Goal: Obtain resource: Download file/media

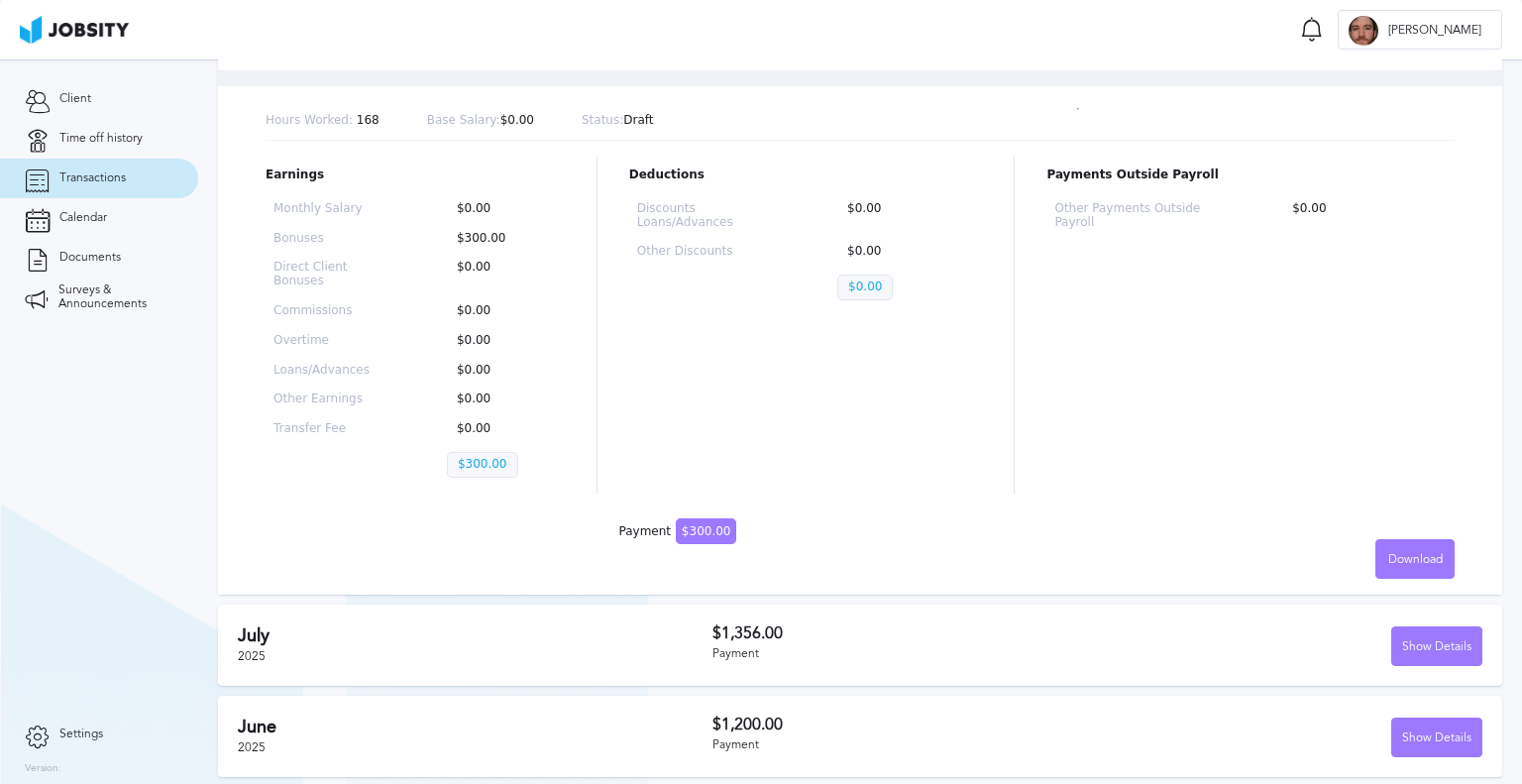
scroll to position [396, 0]
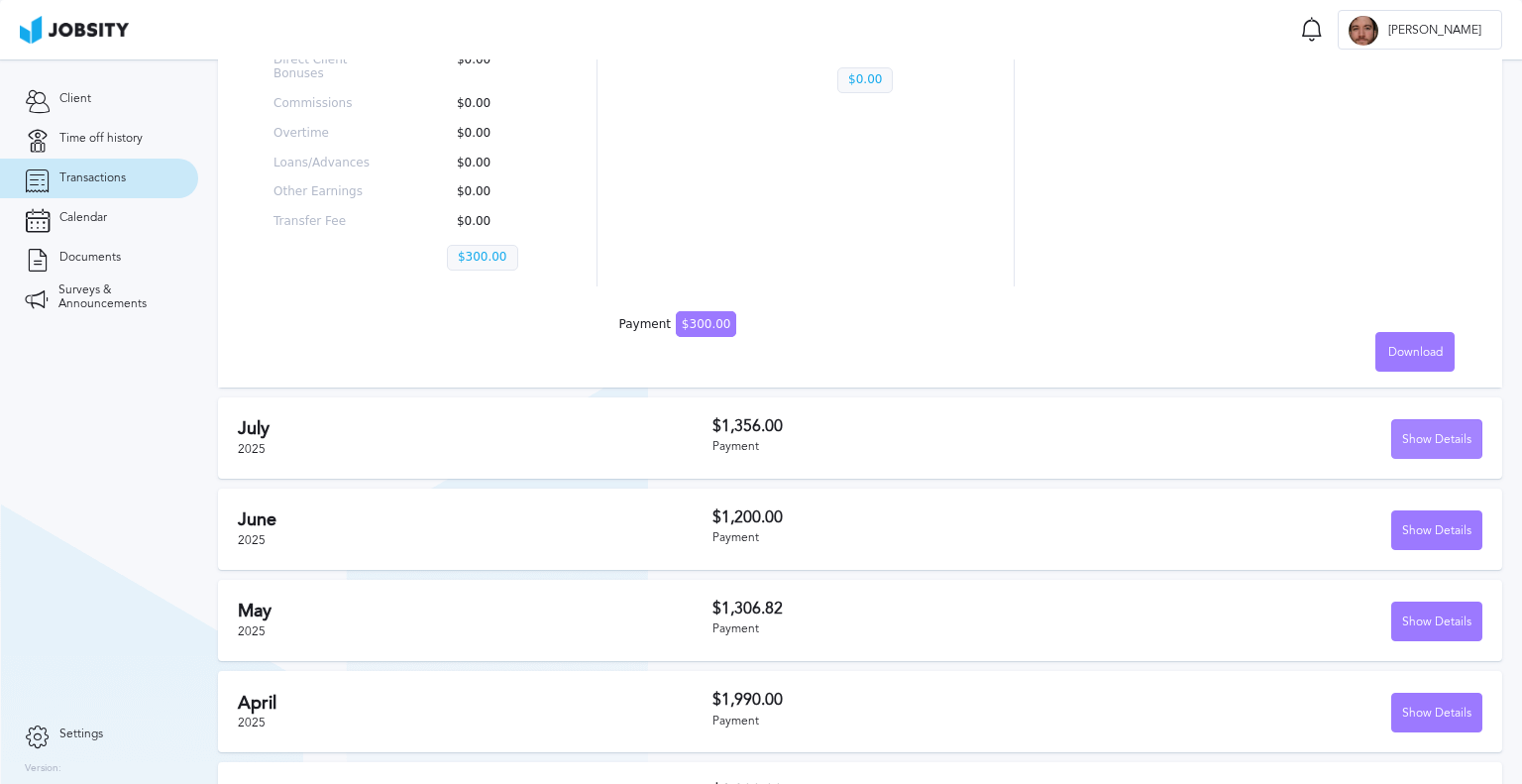
click at [1435, 432] on div "Show Details" at bounding box center [1437, 440] width 89 height 40
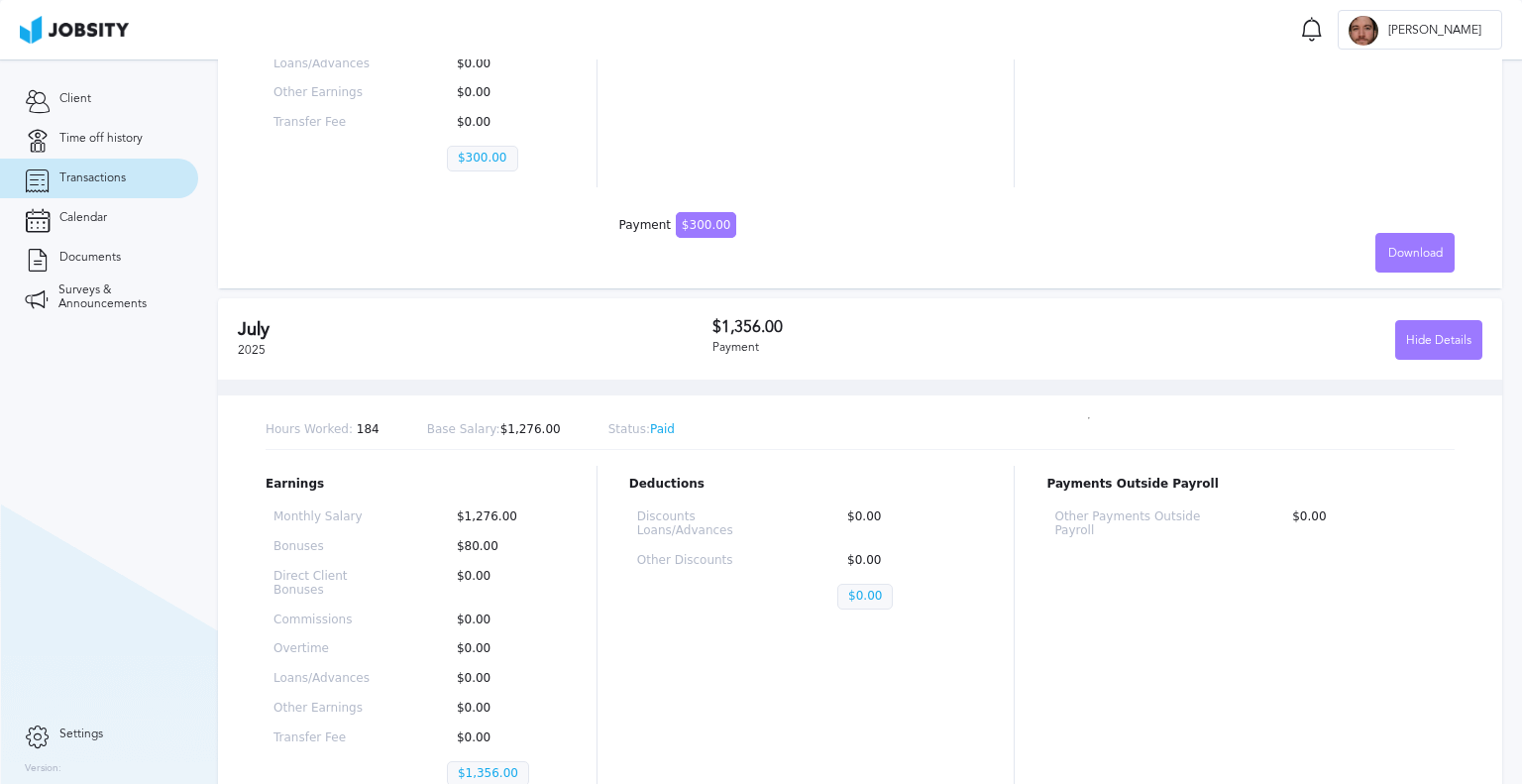
scroll to position [694, 0]
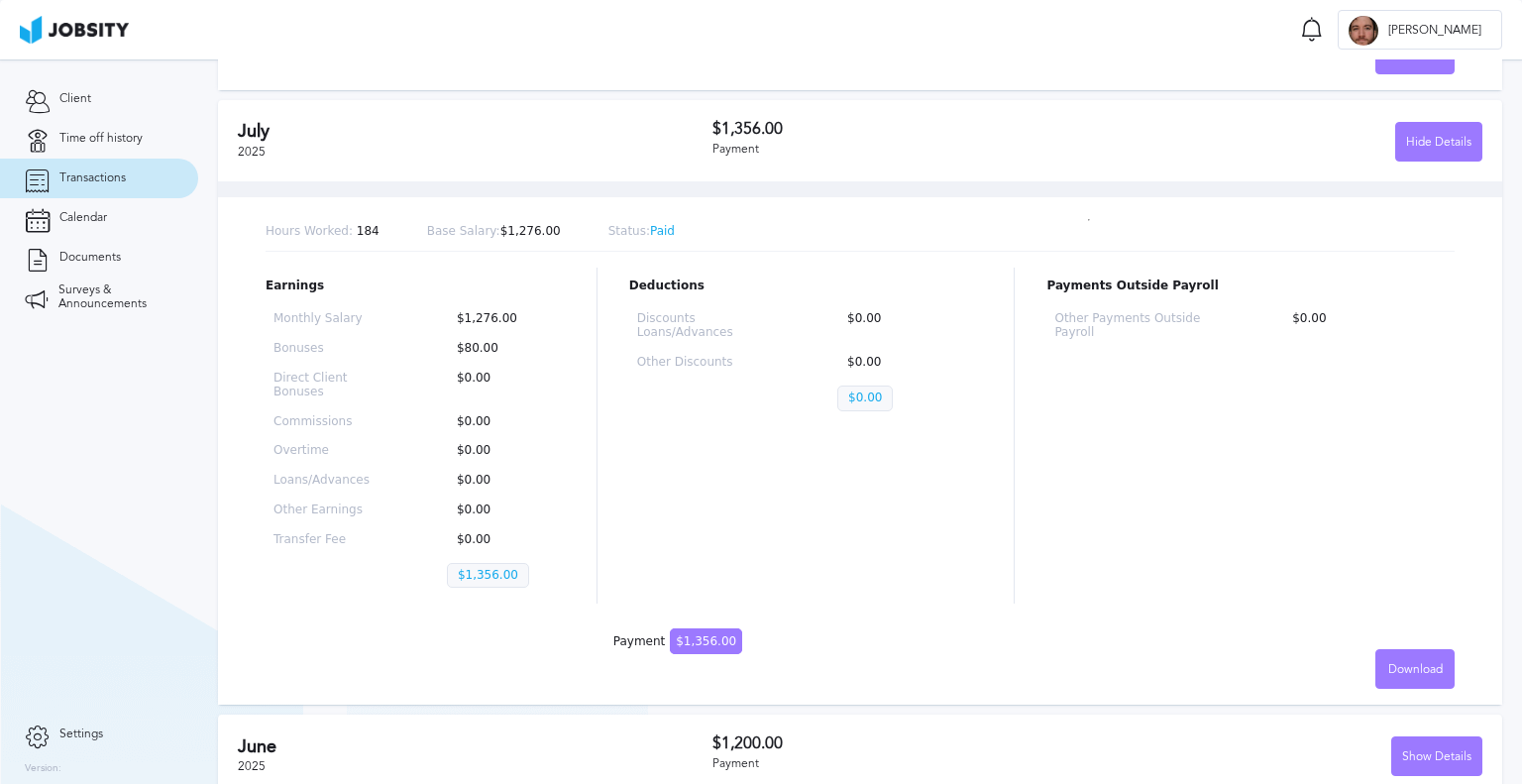
click at [25, 399] on section "Client Time off history Transactions Calendar Documents Surveys & Announcements" at bounding box center [99, 387] width 198 height 655
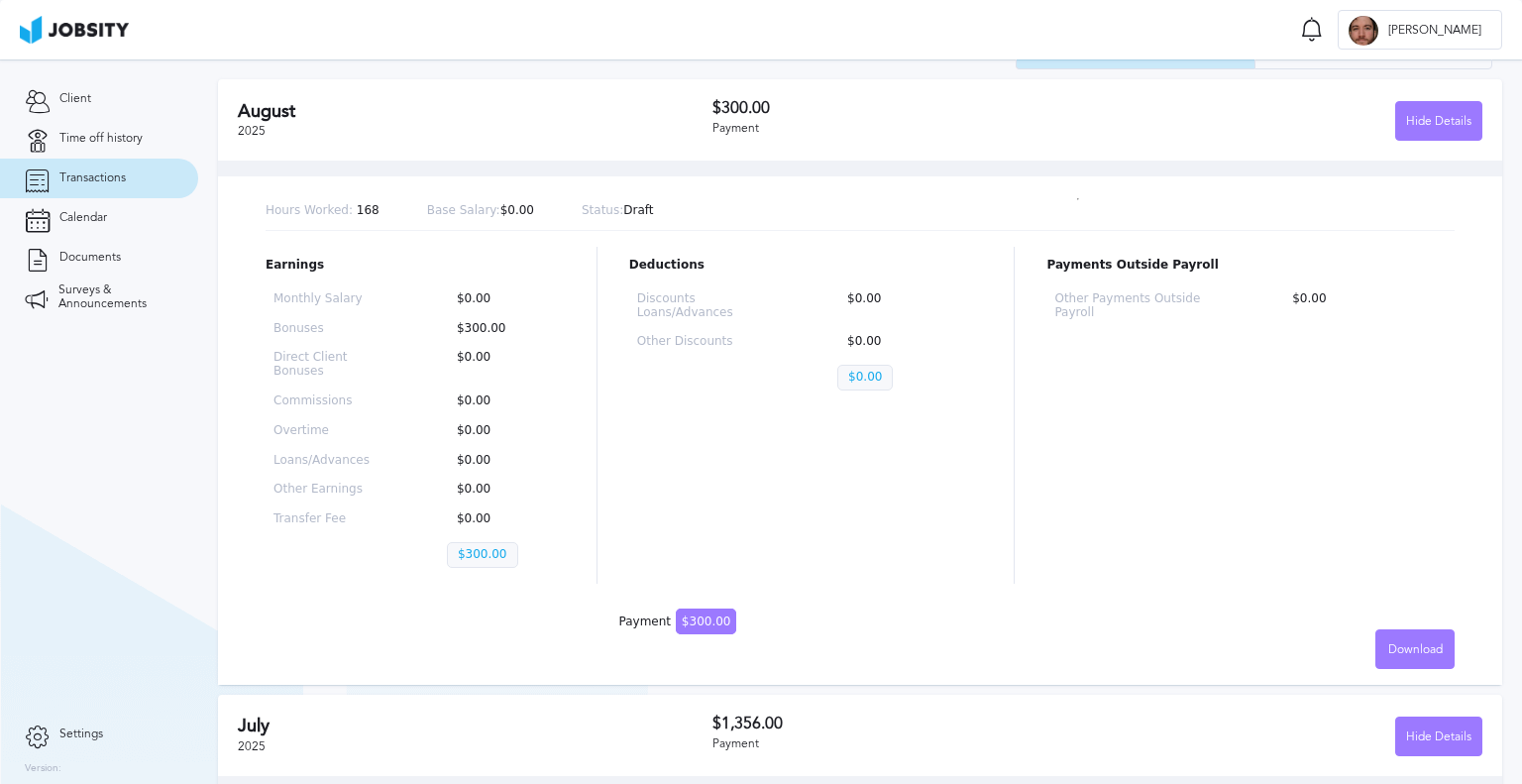
scroll to position [0, 0]
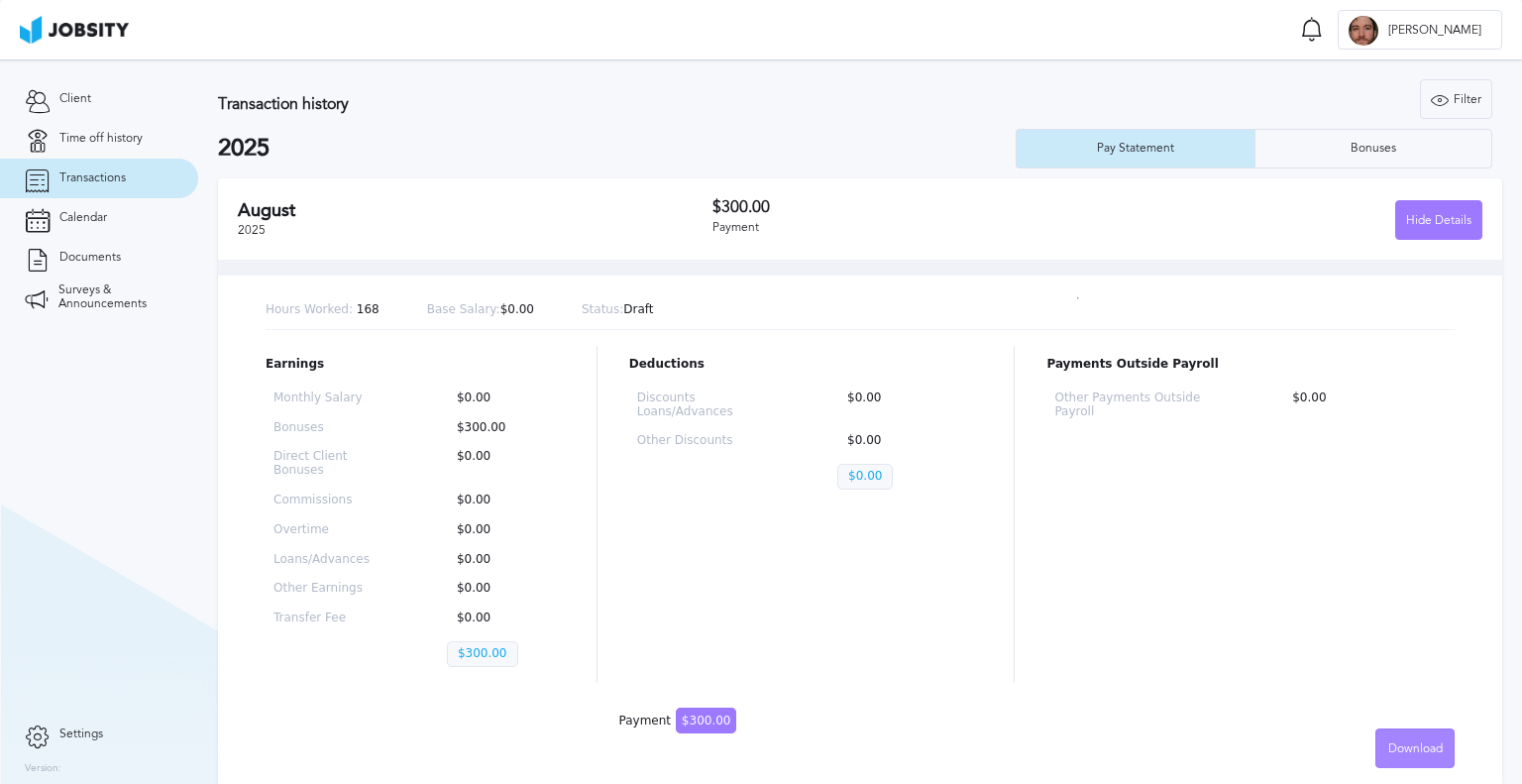
click at [1406, 753] on div "Download" at bounding box center [1415, 749] width 77 height 40
drag, startPoint x: 1521, startPoint y: 264, endPoint x: 1518, endPoint y: 321, distance: 57.1
click at [1519, 321] on div "English Spanish" at bounding box center [761, 392] width 1522 height 784
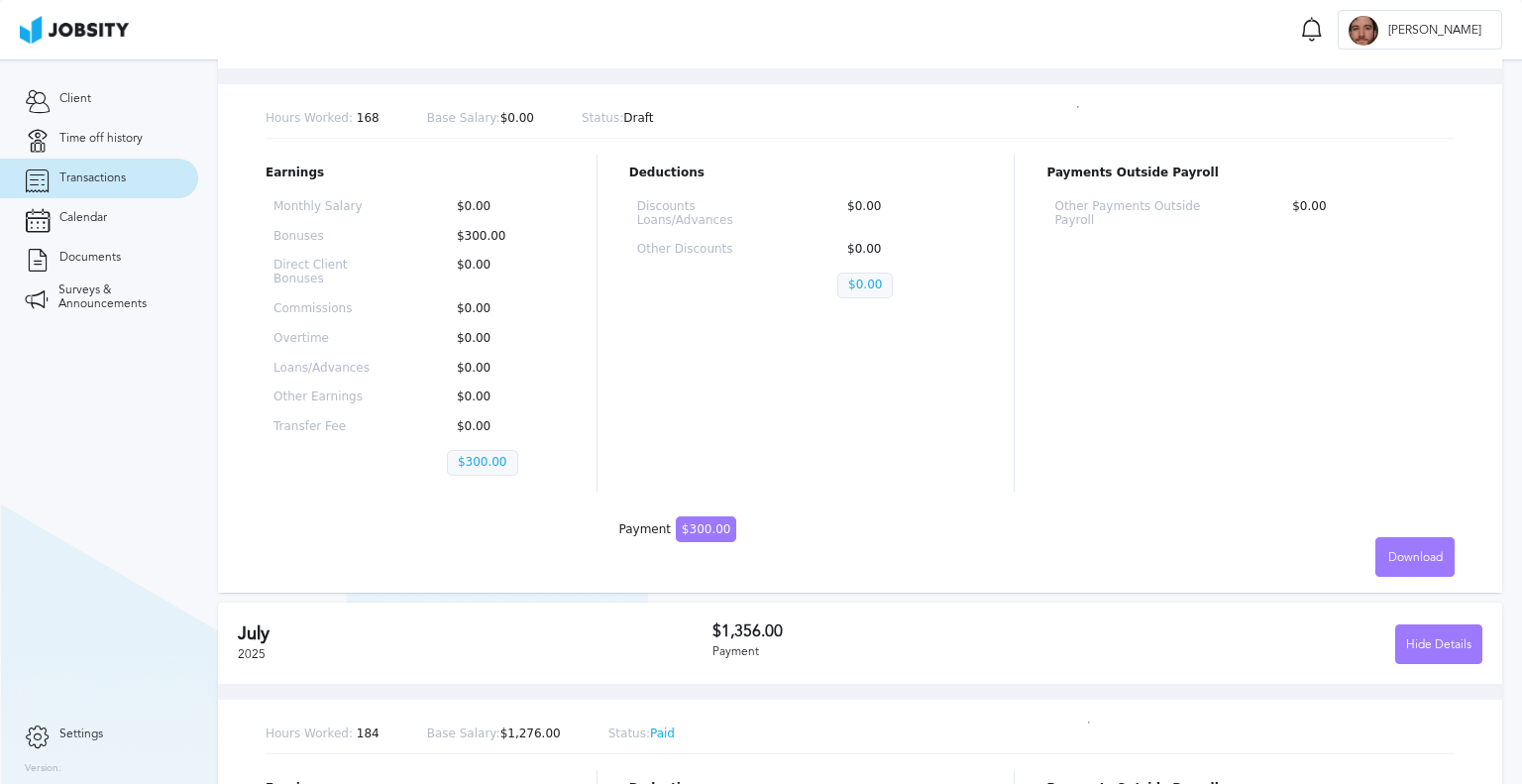
scroll to position [198, 0]
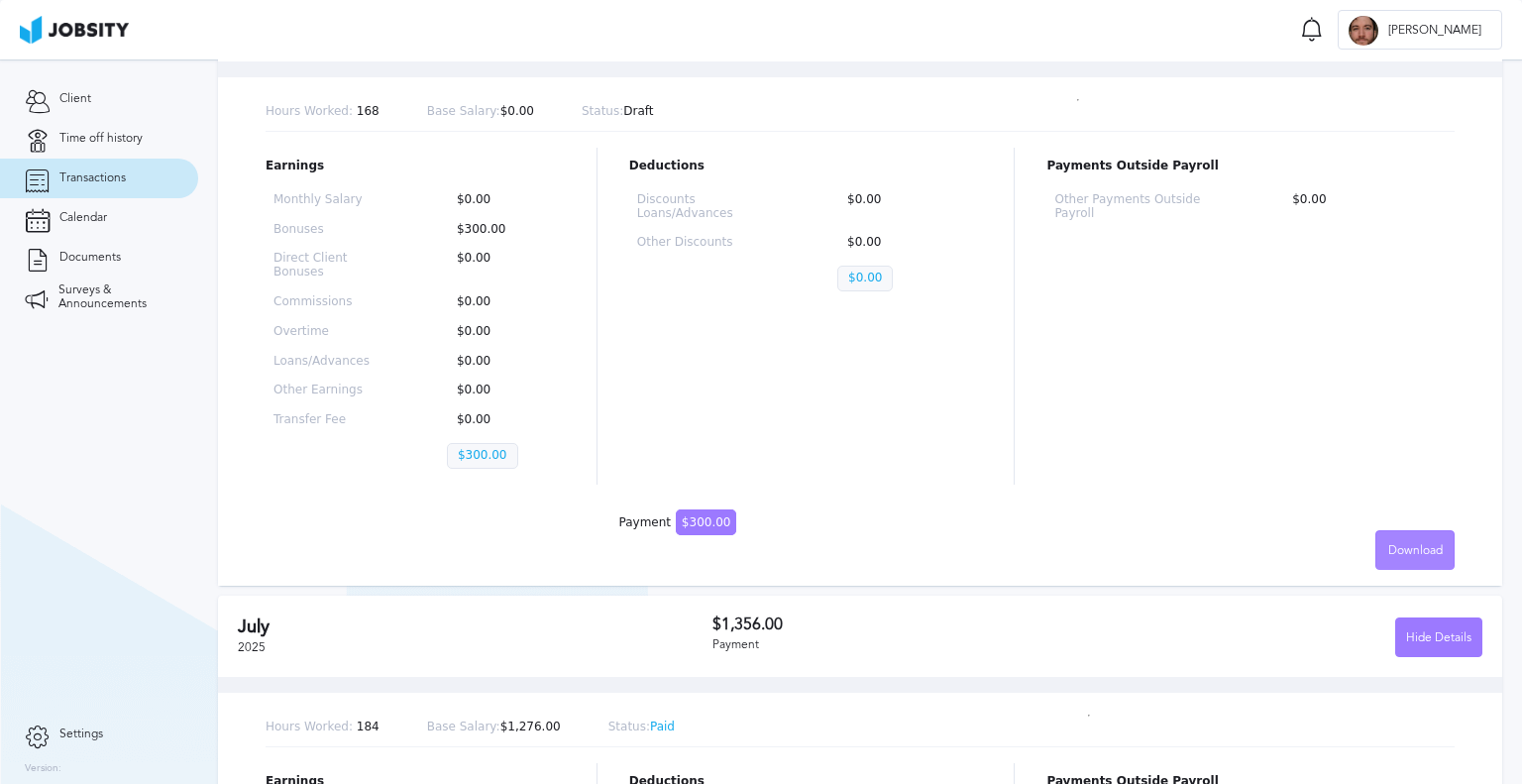
click at [1392, 538] on div "Download" at bounding box center [1415, 551] width 77 height 40
click at [1059, 575] on div "English Spanish" at bounding box center [761, 392] width 1522 height 784
click at [1417, 534] on div "Download" at bounding box center [1415, 551] width 77 height 40
click at [1398, 558] on li "English" at bounding box center [1400, 549] width 79 height 40
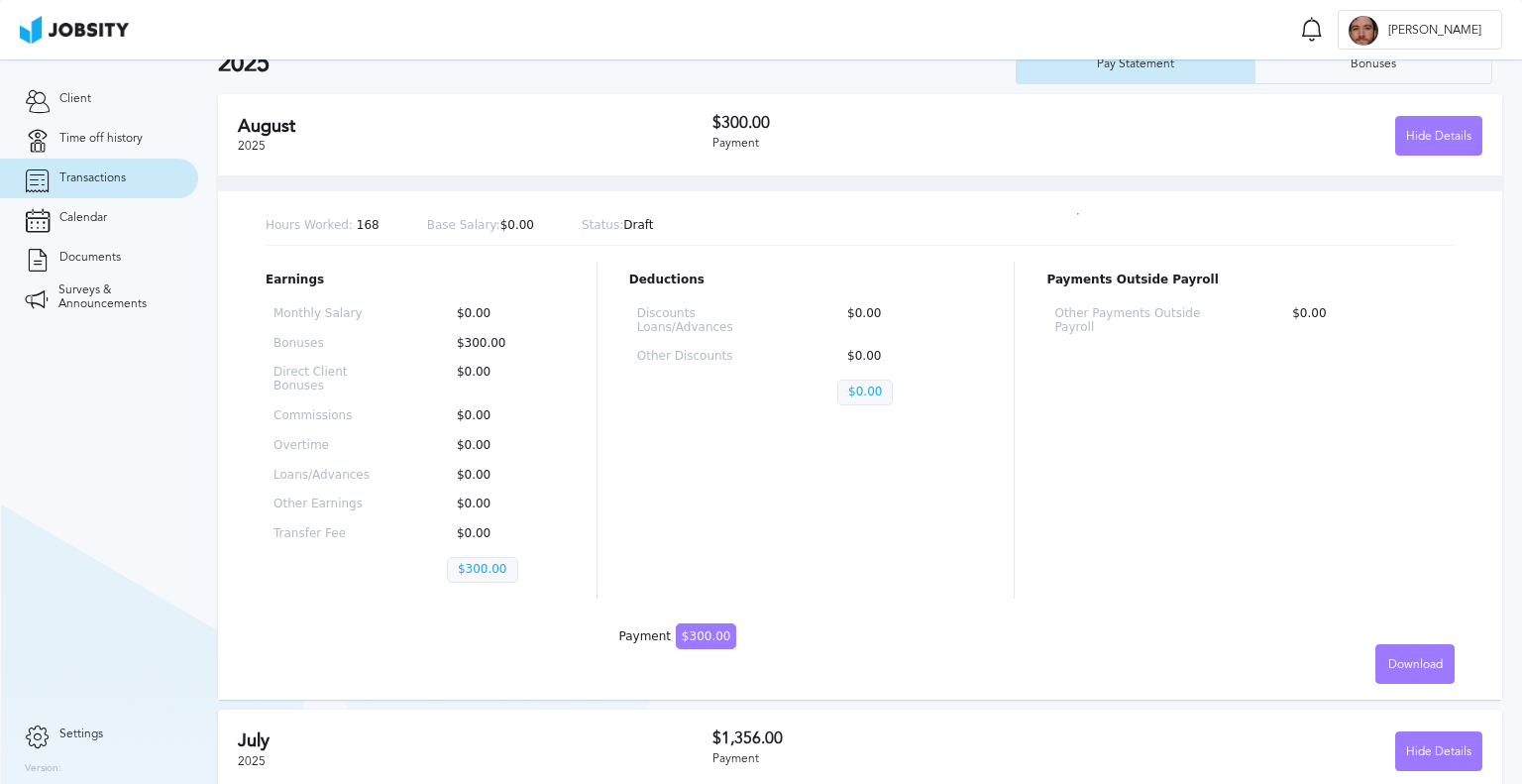
scroll to position [0, 0]
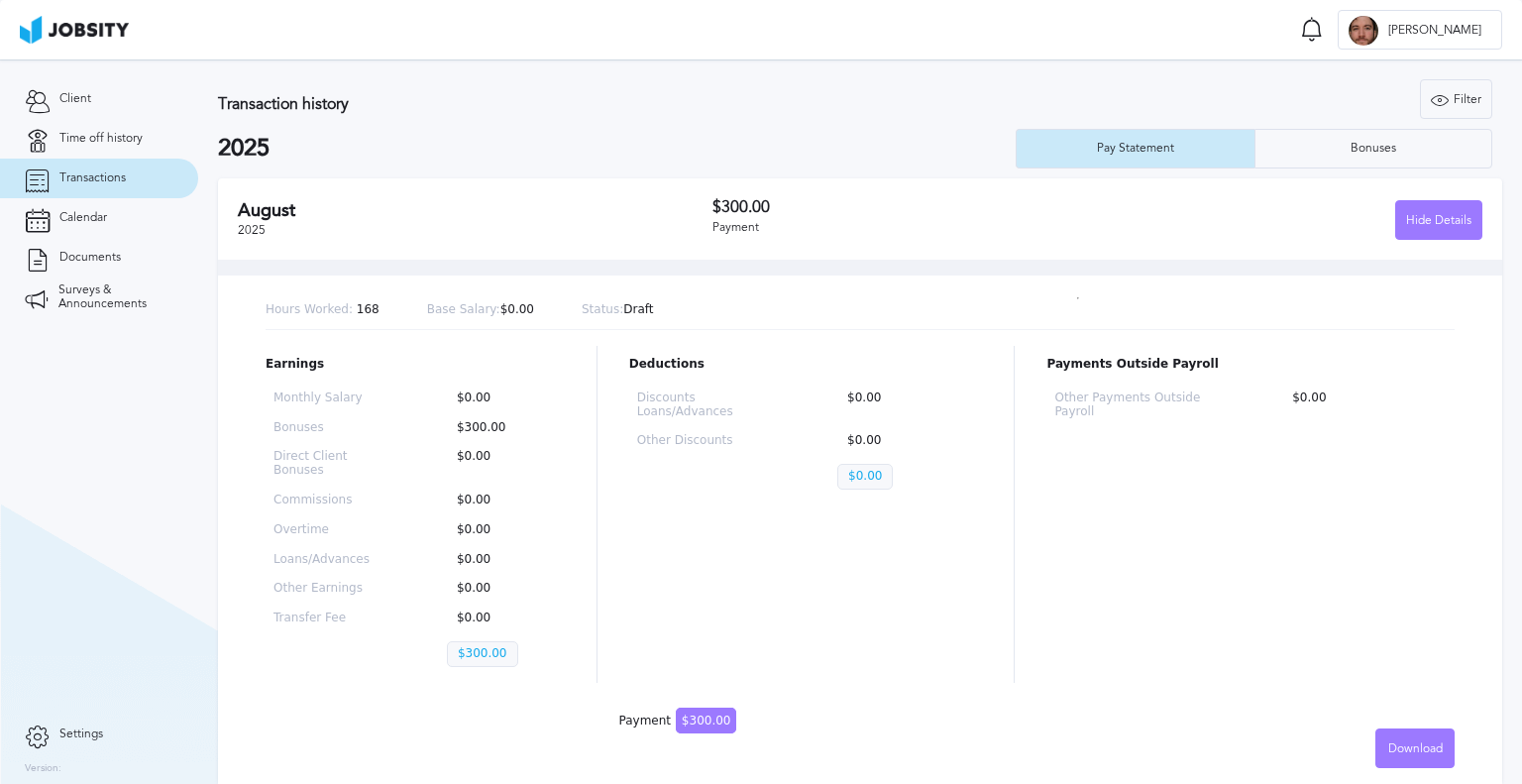
click at [127, 191] on link "Transactions" at bounding box center [99, 178] width 198 height 40
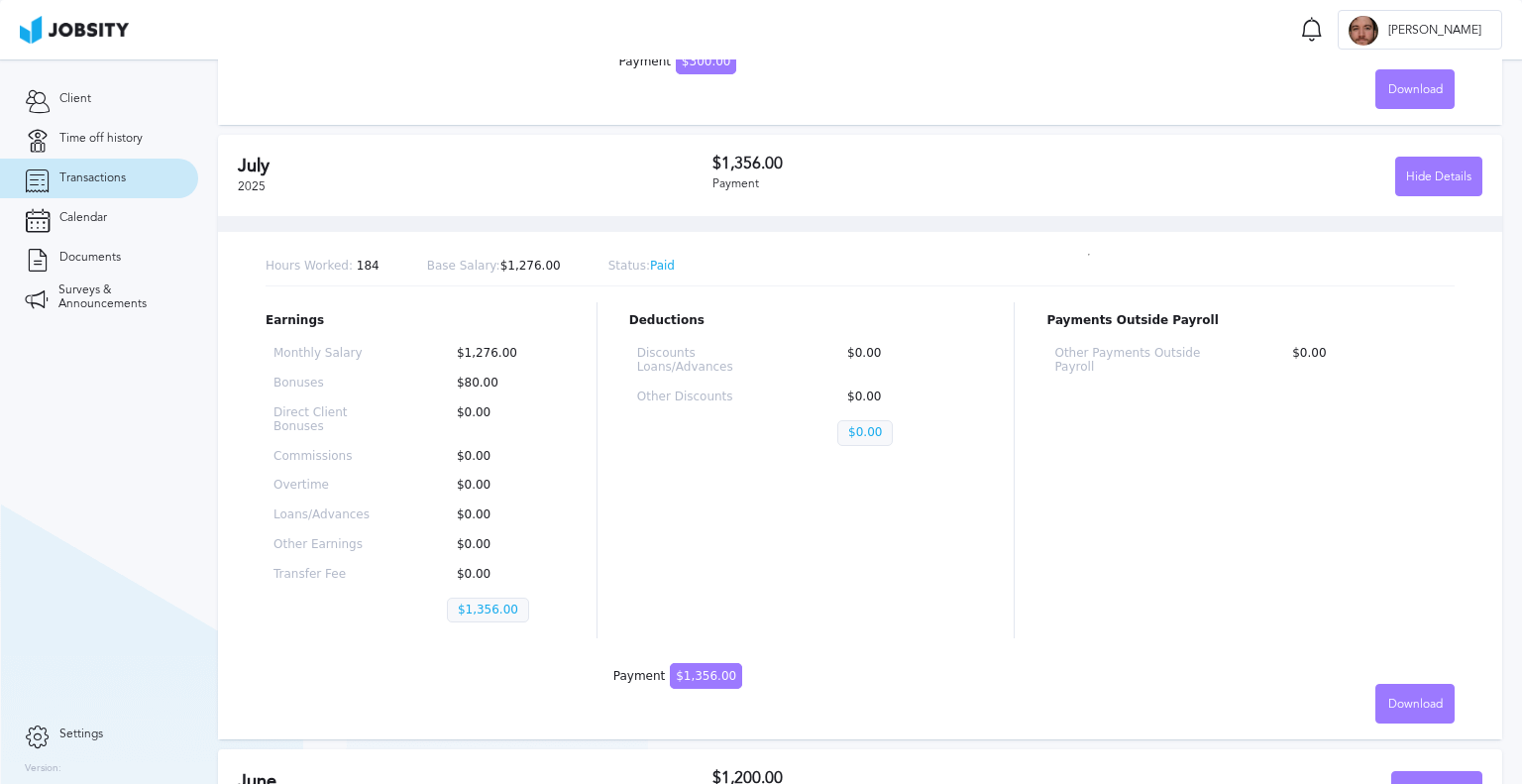
scroll to position [694, 0]
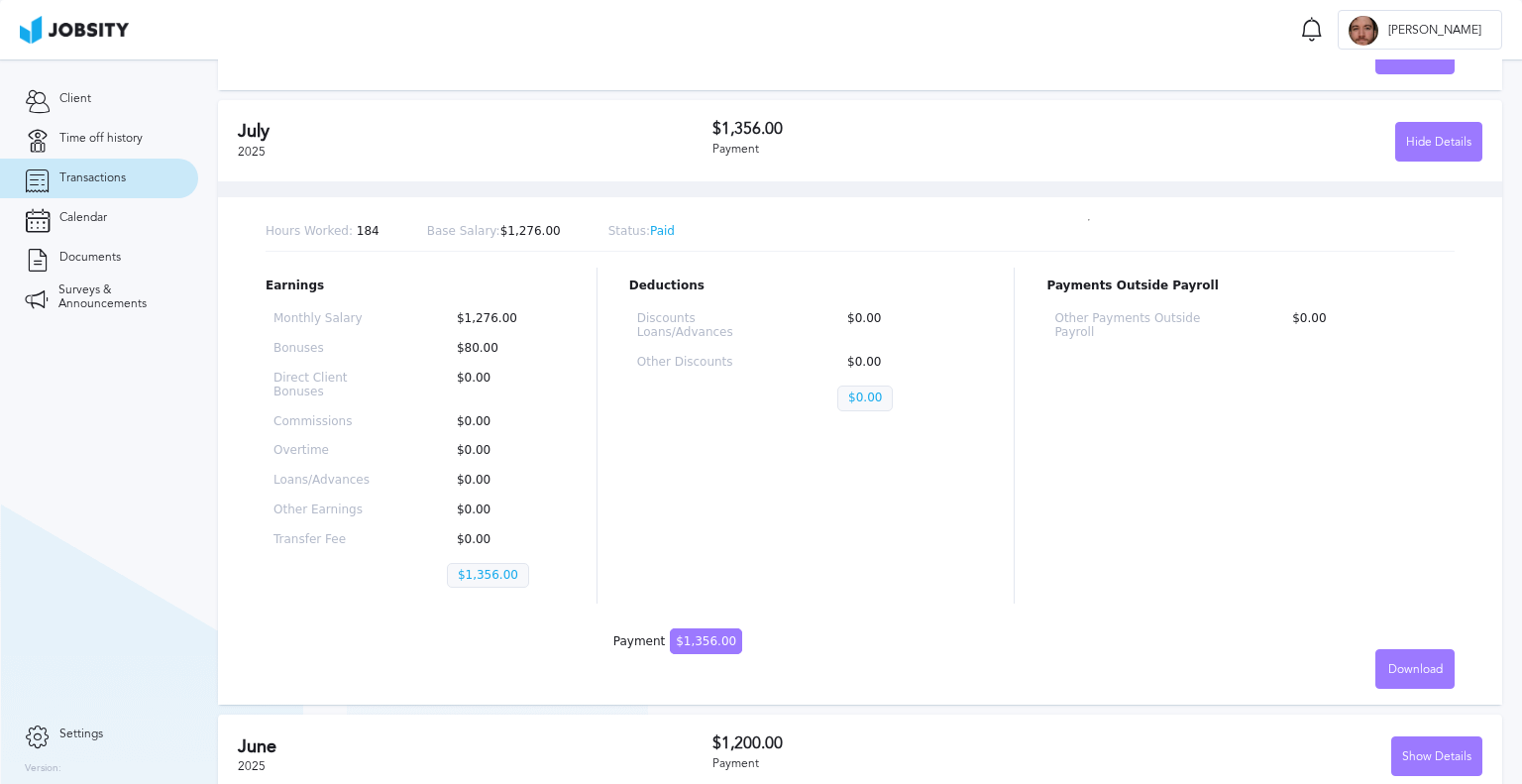
click at [206, 475] on section "Transaction history Filter Years 2025 2025 Pay Statement Bonuses [DATE] $300.00…" at bounding box center [860, 268] width 1324 height 1805
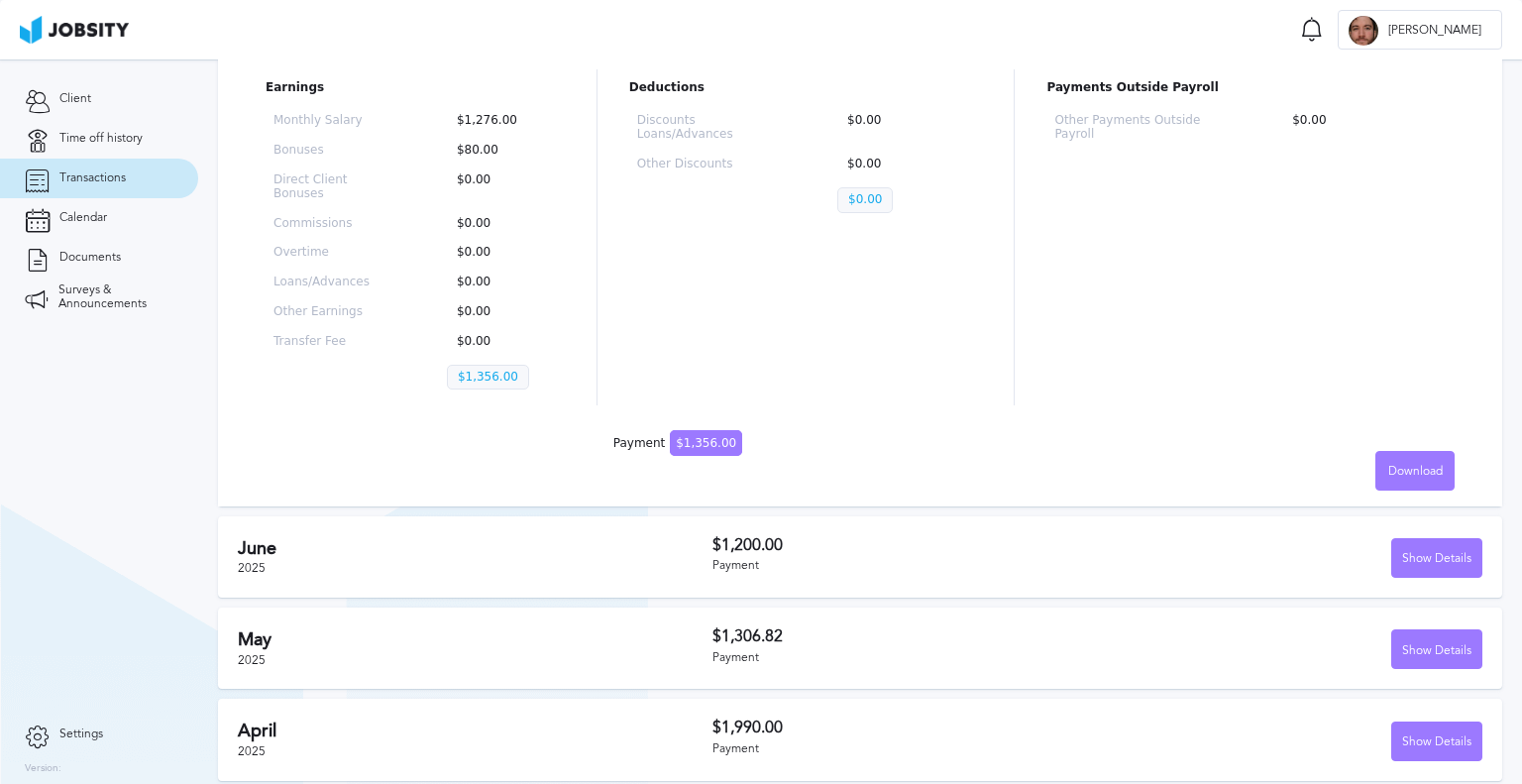
scroll to position [1078, 0]
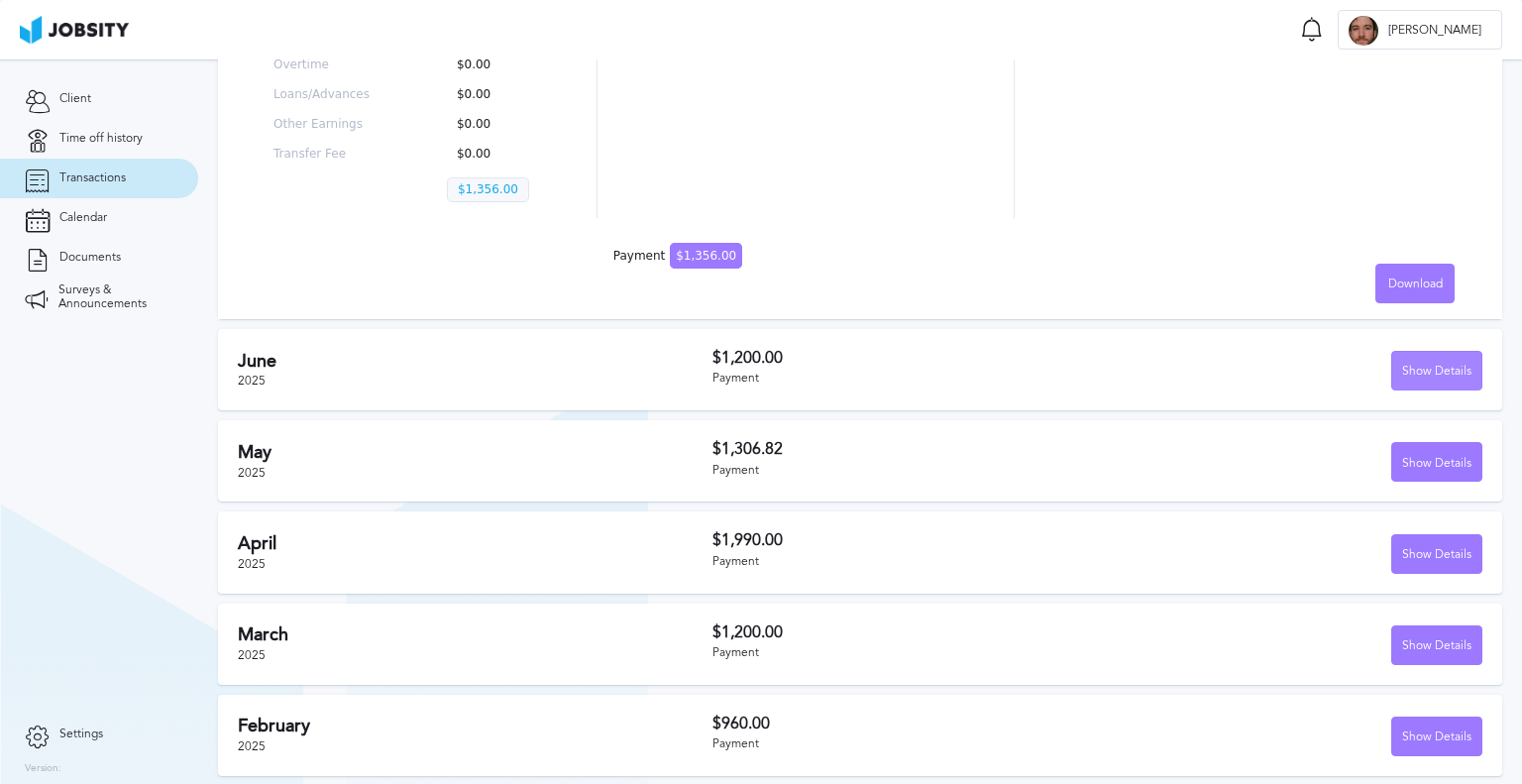
click at [1392, 370] on div "Show Details" at bounding box center [1437, 372] width 89 height 40
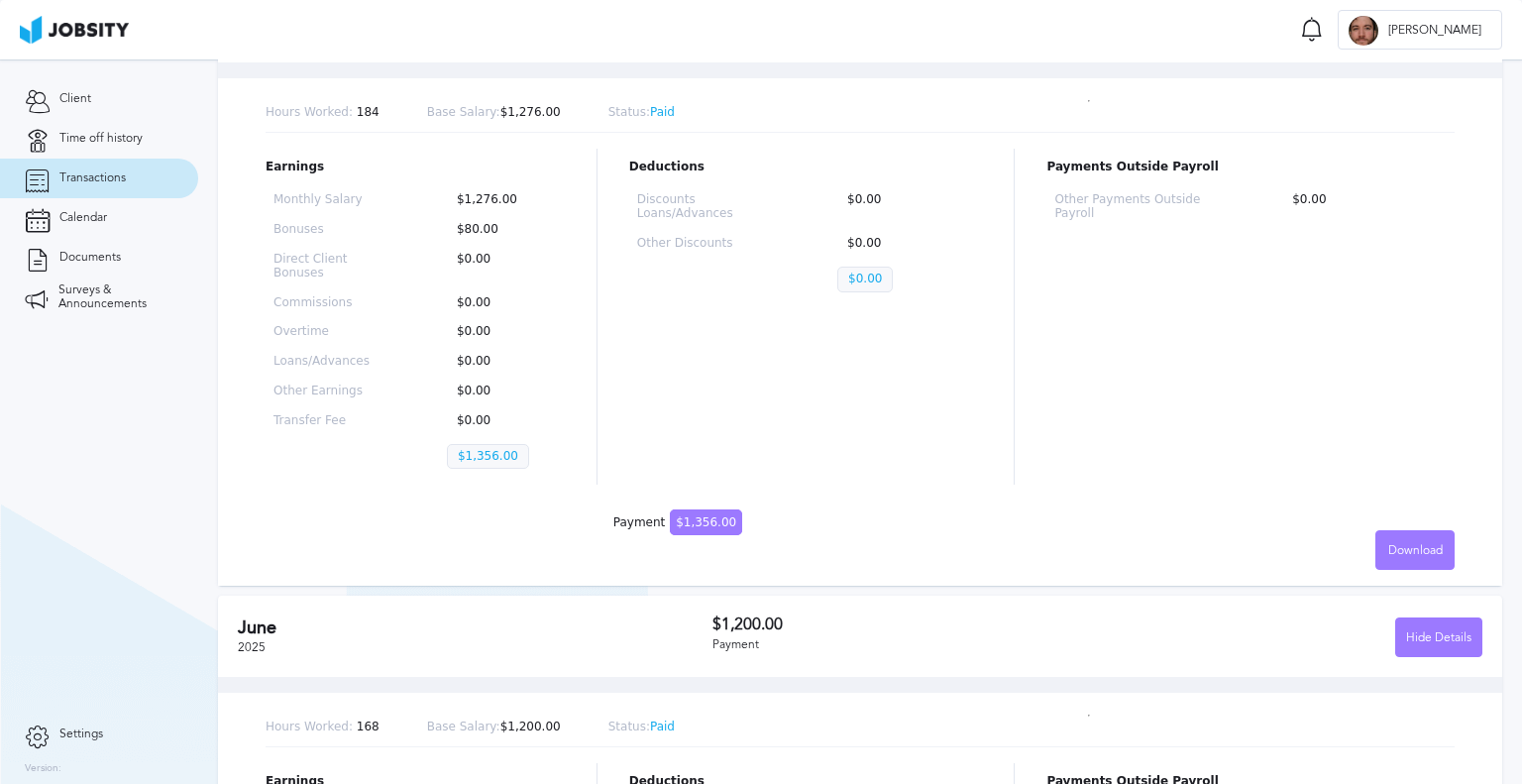
scroll to position [584, 0]
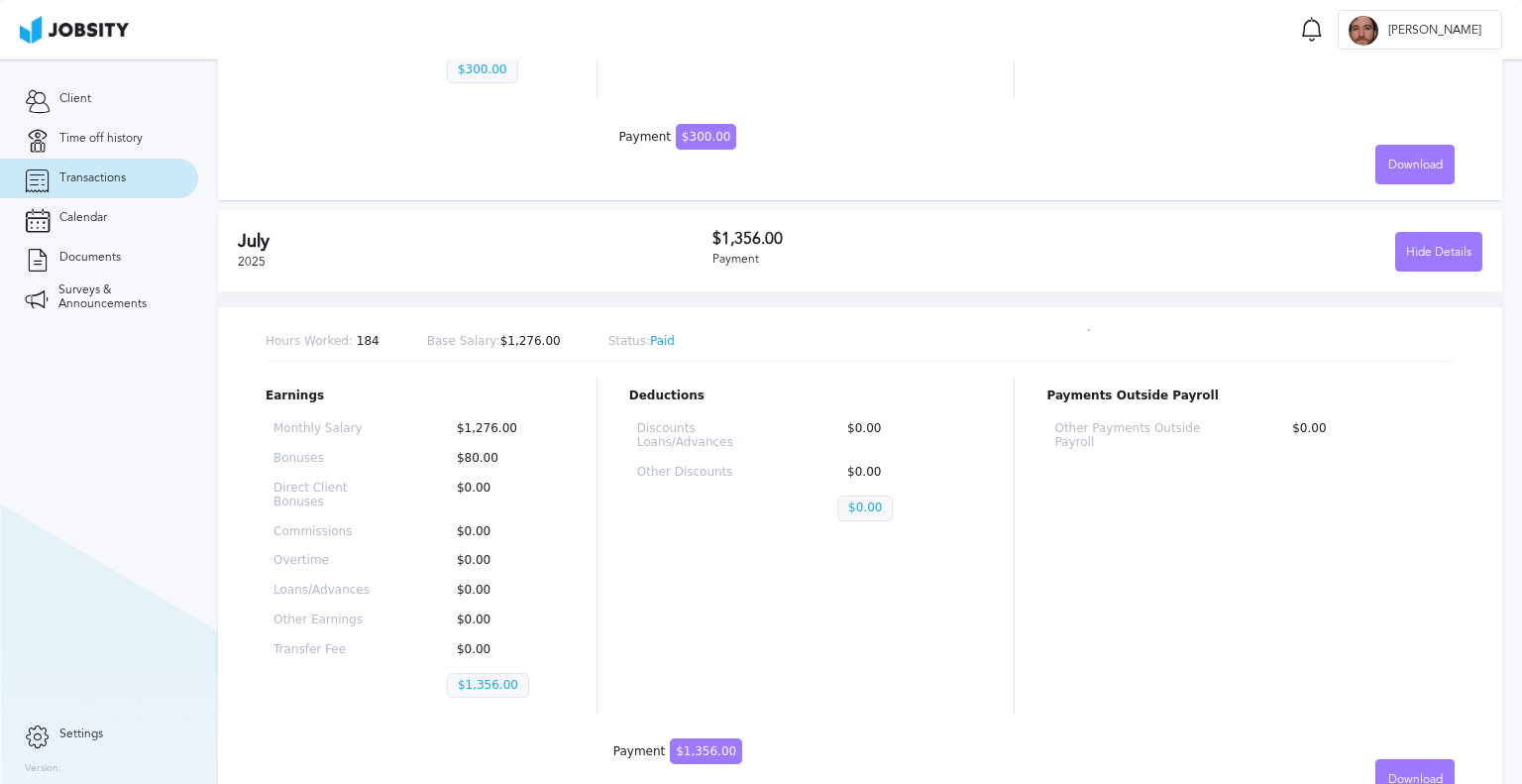
click at [206, 441] on section "Transaction history Filter Years 2025 2025 Pay Statement Bonuses [DATE] $300.00…" at bounding box center [860, 639] width 1324 height 2328
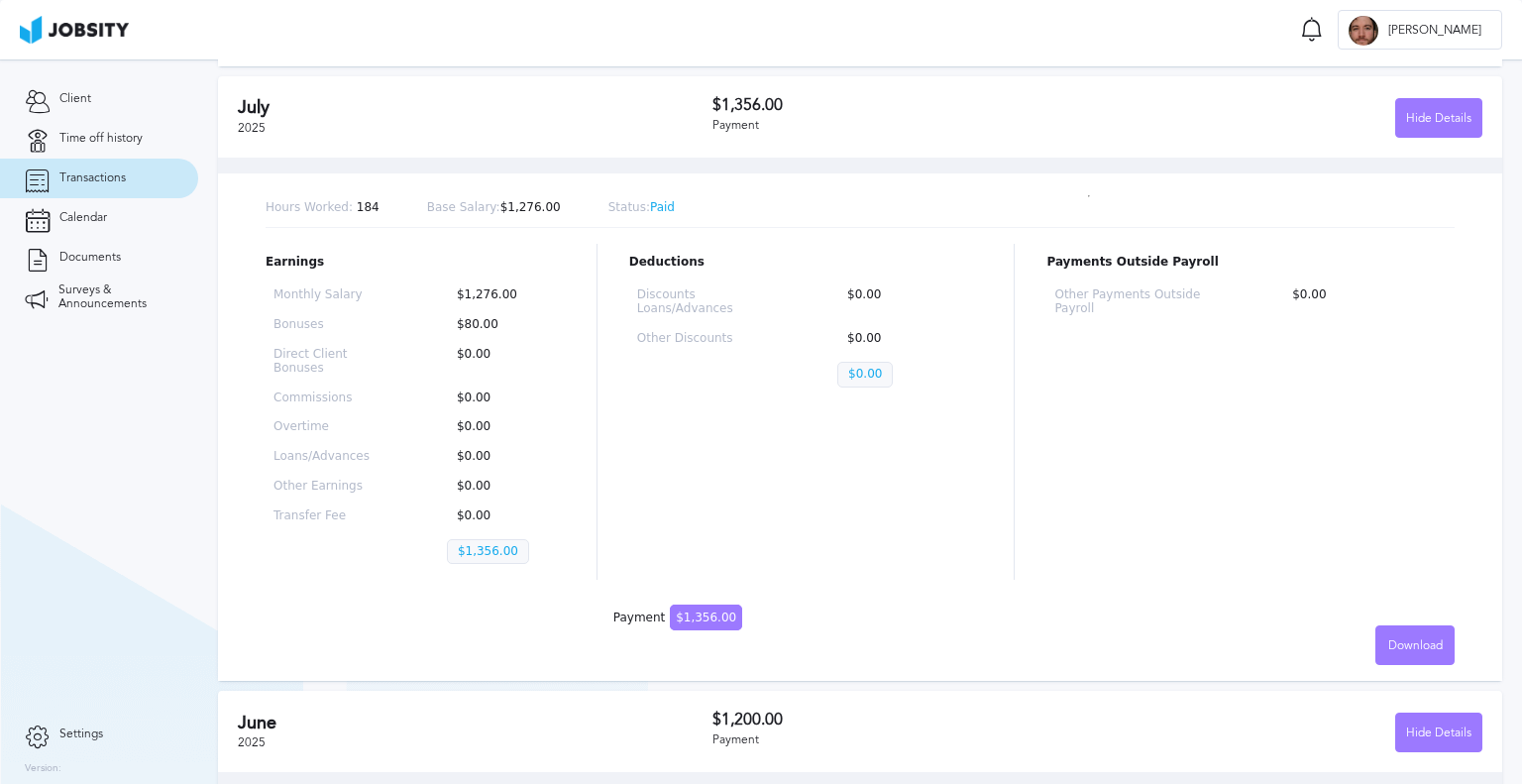
scroll to position [683, 0]
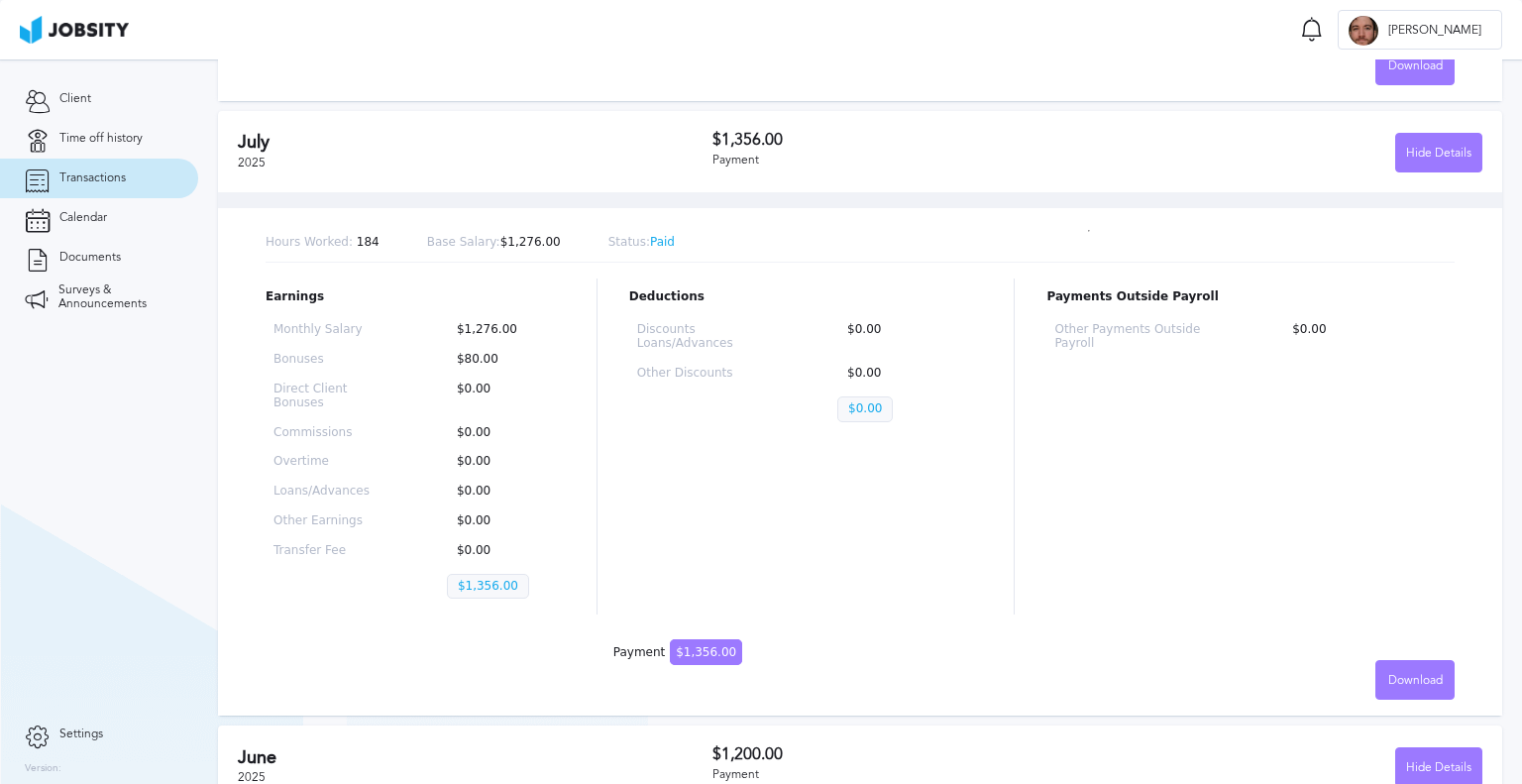
drag, startPoint x: 128, startPoint y: 435, endPoint x: 145, endPoint y: 456, distance: 27.0
click at [128, 435] on section "Client Time off history Transactions Calendar Documents Surveys & Announcements" at bounding box center [99, 387] width 198 height 655
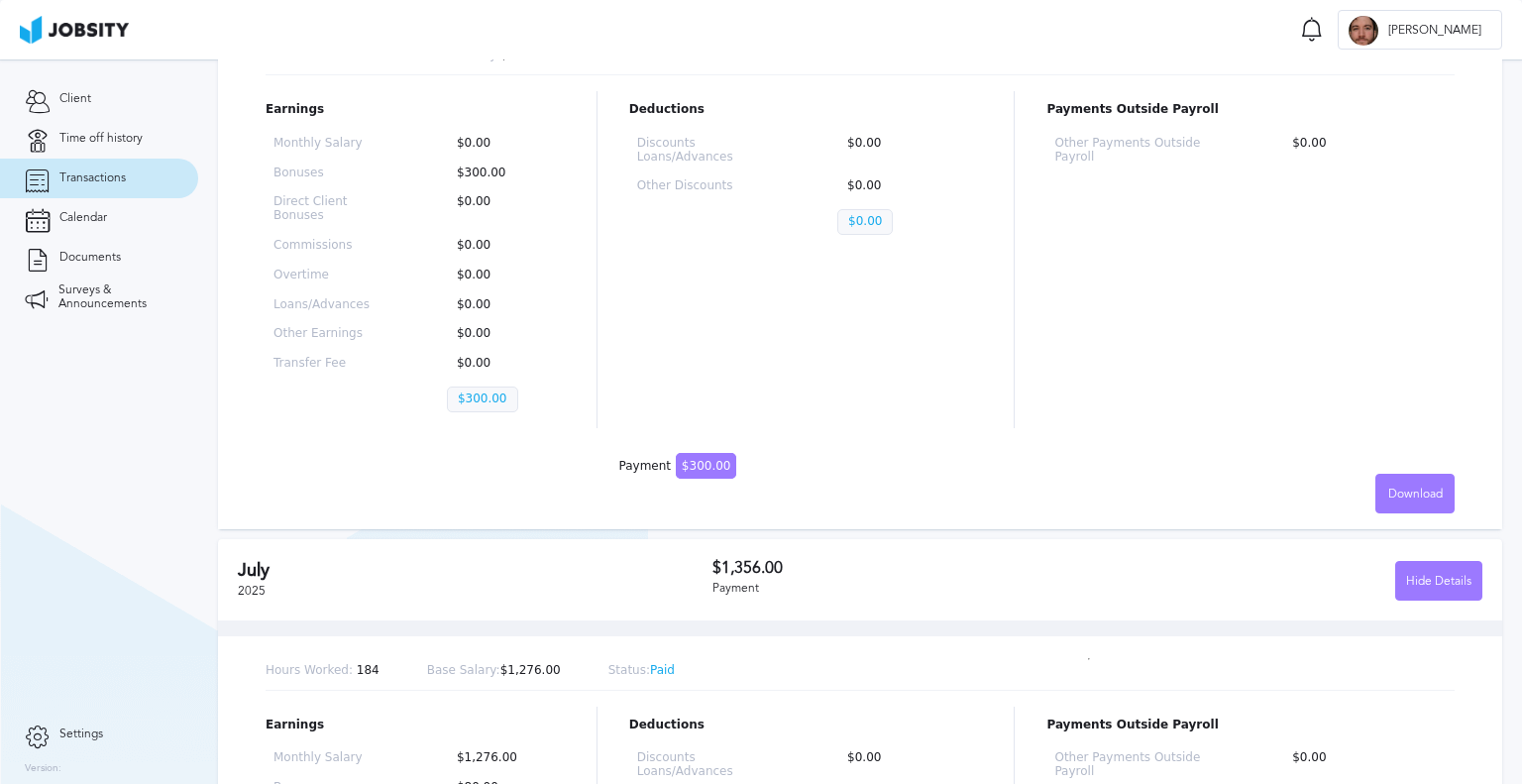
scroll to position [496, 0]
